Goal: Information Seeking & Learning: Find specific fact

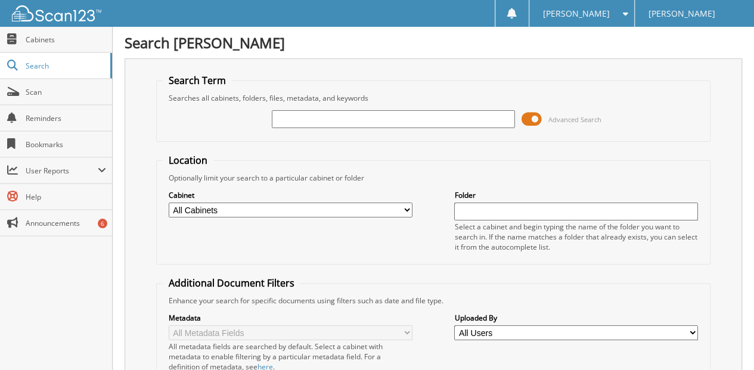
click at [293, 116] on input "text" at bounding box center [394, 119] width 244 height 18
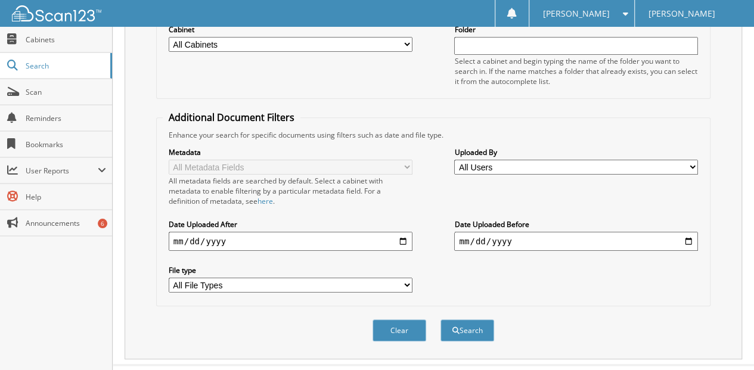
scroll to position [178, 0]
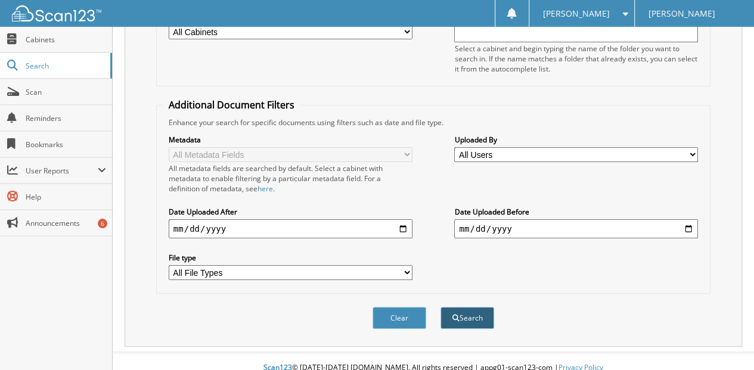
type input "[PERSON_NAME]"
click at [465, 307] on button "Search" at bounding box center [468, 318] width 54 height 22
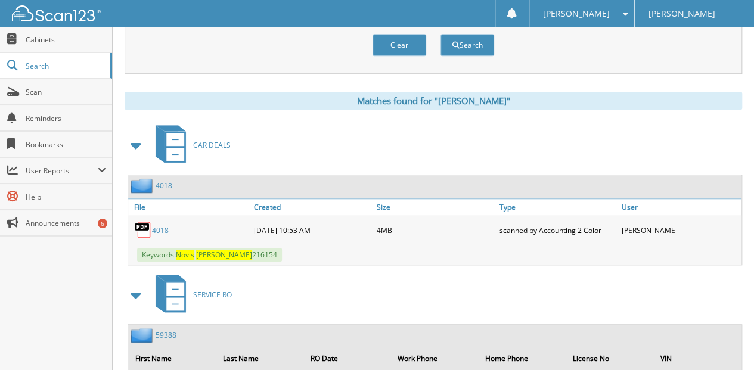
scroll to position [477, 0]
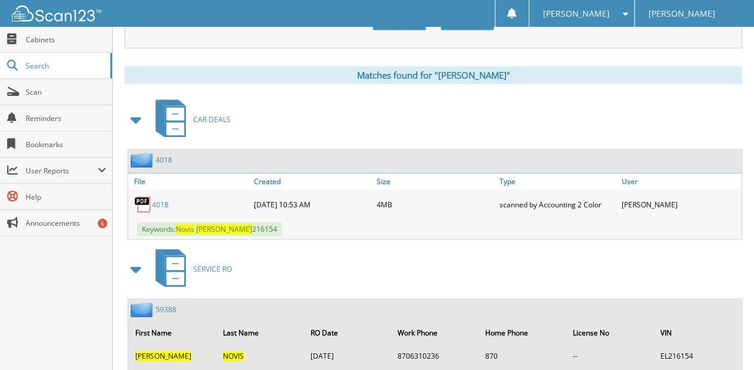
click at [160, 200] on link "4018" at bounding box center [160, 205] width 17 height 10
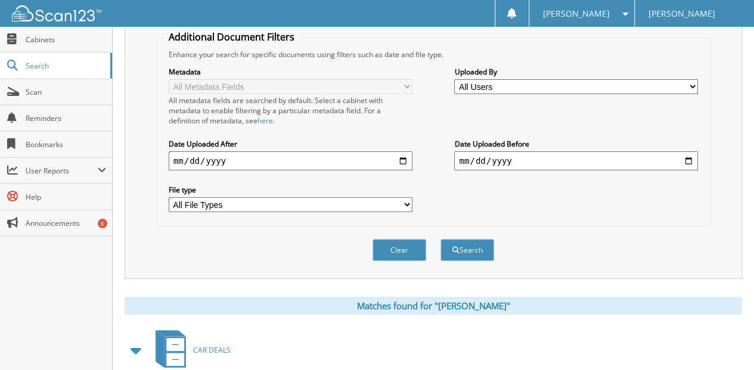
scroll to position [239, 0]
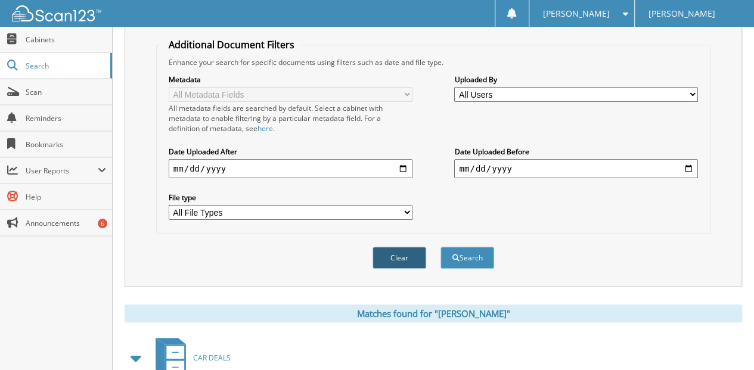
click at [405, 247] on button "Clear" at bounding box center [400, 258] width 54 height 22
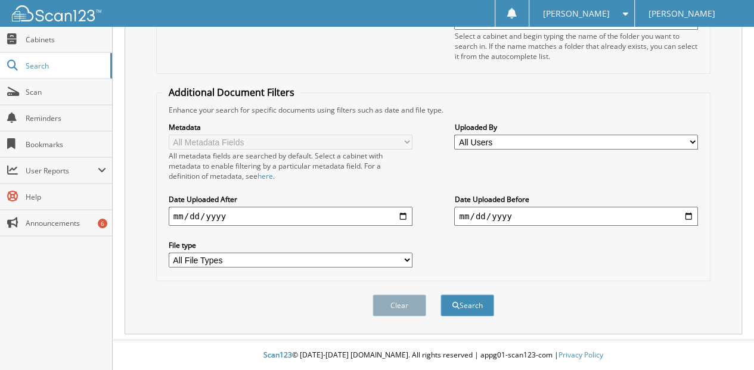
scroll to position [178, 0]
